Goal: Book appointment/travel/reservation

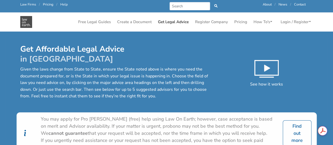
click at [150, 91] on p "Given the laws change from State to State, ensure the State noted above is wher…" at bounding box center [116, 83] width 193 height 34
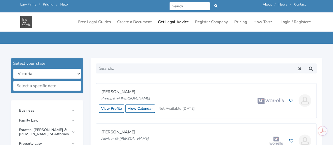
scroll to position [116, 0]
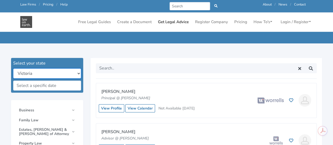
click at [80, 73] on select "[GEOGRAPHIC_DATA] [GEOGRAPHIC_DATA] [GEOGRAPHIC_DATA] [GEOGRAPHIC_DATA] [GEOGRA…" at bounding box center [47, 73] width 68 height 10
select select "all"
click at [13, 68] on select "[GEOGRAPHIC_DATA] [GEOGRAPHIC_DATA] [GEOGRAPHIC_DATA] [GEOGRAPHIC_DATA] [GEOGRA…" at bounding box center [47, 73] width 68 height 10
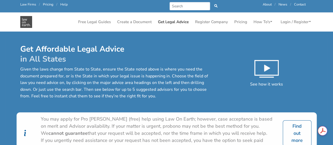
click at [183, 116] on div "You may apply for Pro Bono (free) help using Law On Earth; however, case accept…" at bounding box center [159, 126] width 236 height 21
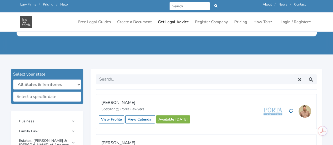
scroll to position [105, 0]
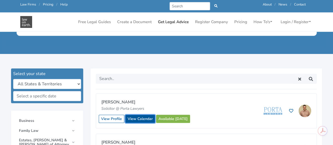
click at [146, 118] on link "View Calendar" at bounding box center [140, 119] width 30 height 8
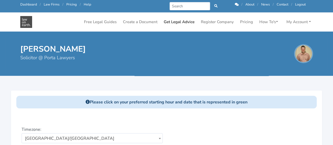
scroll to position [117, 0]
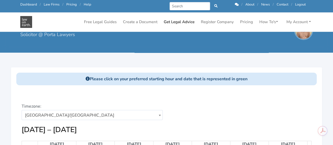
scroll to position [11, 0]
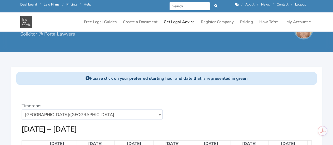
click at [186, 104] on div "Choose a date: 13/10/2025" at bounding box center [241, 114] width 149 height 22
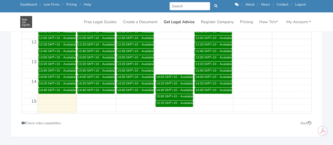
scroll to position [253, 0]
